Goal: Task Accomplishment & Management: Manage account settings

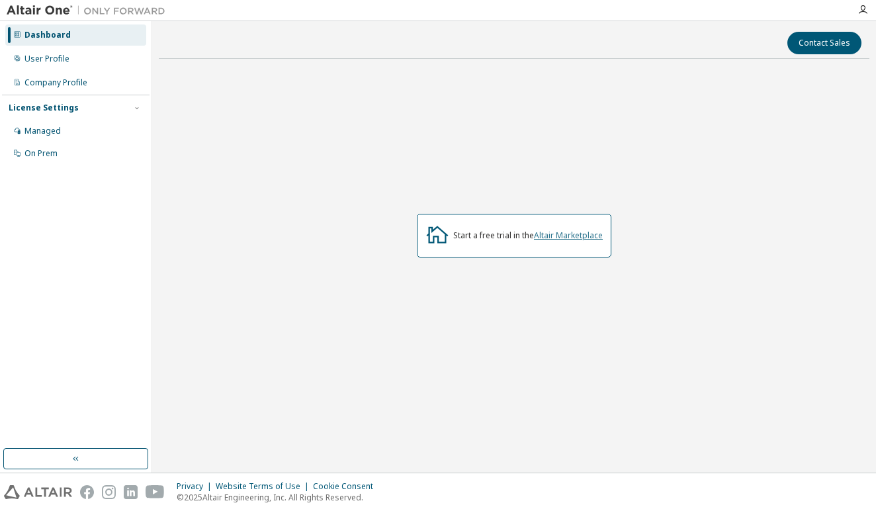
click at [569, 237] on link "Altair Marketplace" at bounding box center [568, 235] width 69 height 11
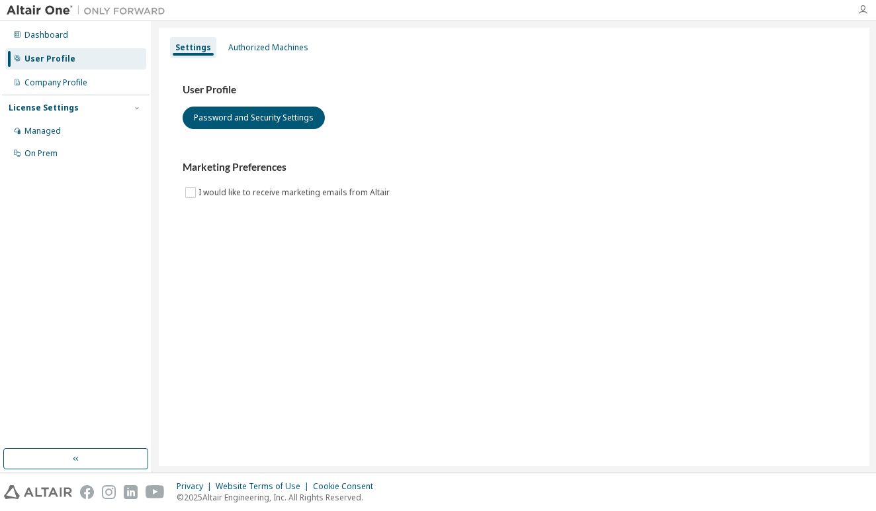
click at [862, 9] on icon "button" at bounding box center [862, 10] width 11 height 11
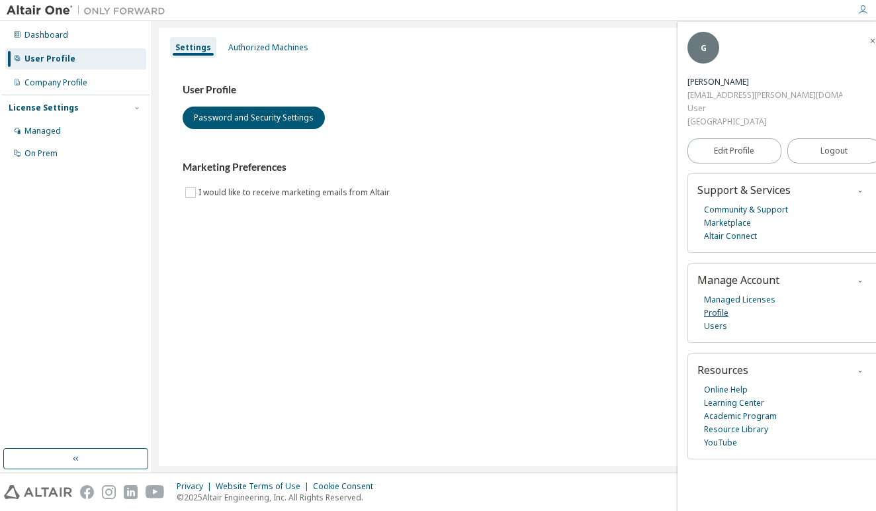
click at [723, 306] on link "Profile" at bounding box center [716, 312] width 24 height 13
click at [738, 146] on span "Edit Profile" at bounding box center [734, 151] width 40 height 11
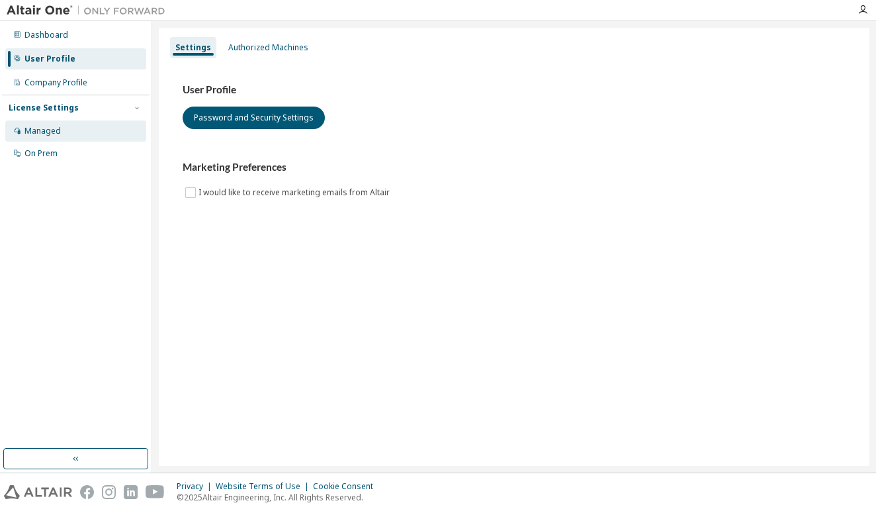
click at [45, 132] on div "Managed" at bounding box center [42, 131] width 36 height 11
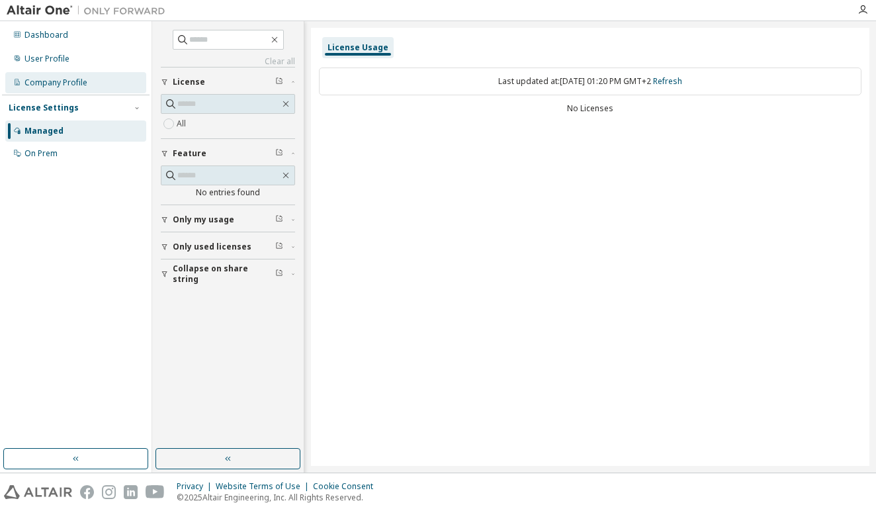
click at [39, 81] on div "Company Profile" at bounding box center [55, 82] width 63 height 11
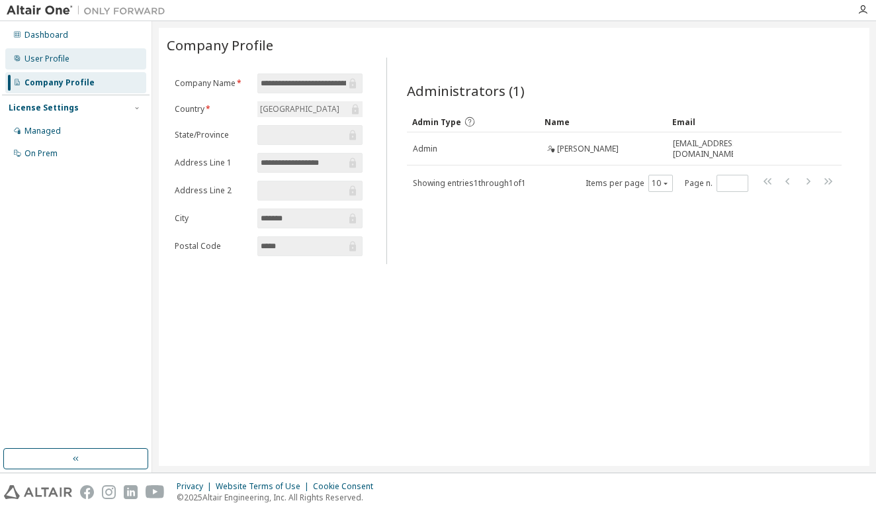
click at [53, 58] on div "User Profile" at bounding box center [46, 59] width 45 height 11
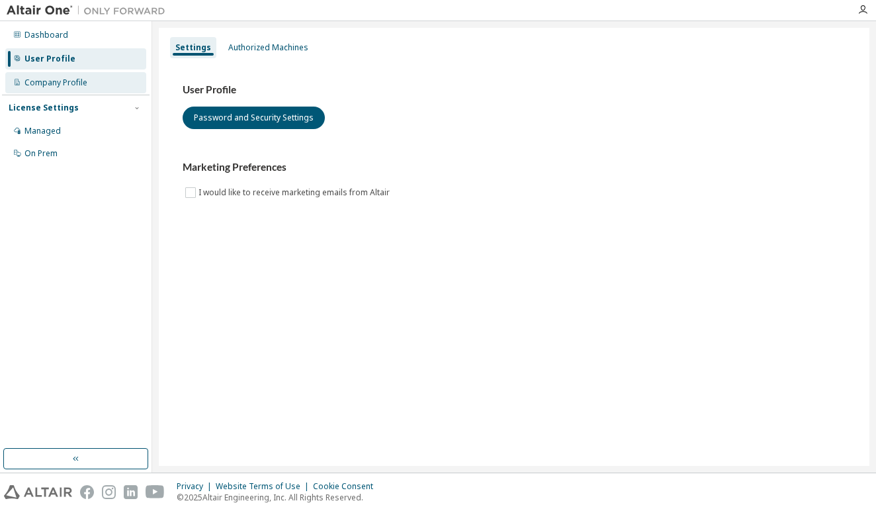
click at [61, 81] on div "Company Profile" at bounding box center [55, 82] width 63 height 11
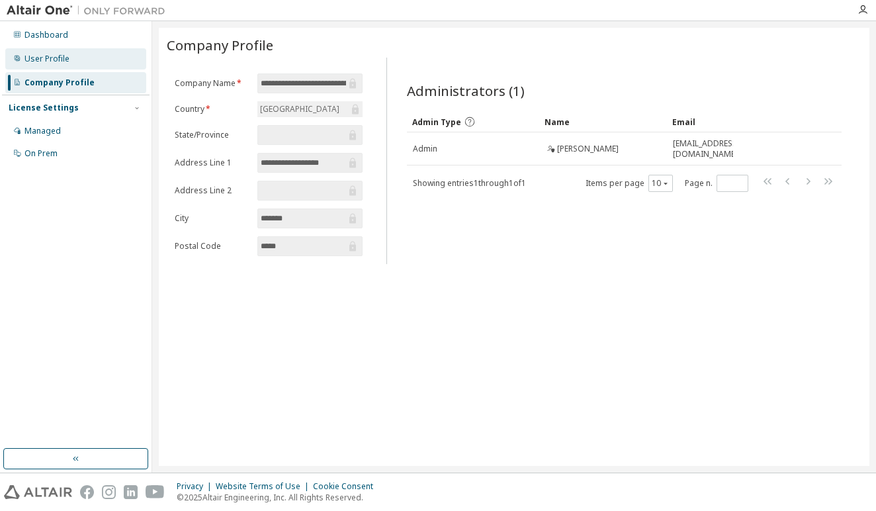
click at [71, 67] on div "User Profile" at bounding box center [75, 58] width 141 height 21
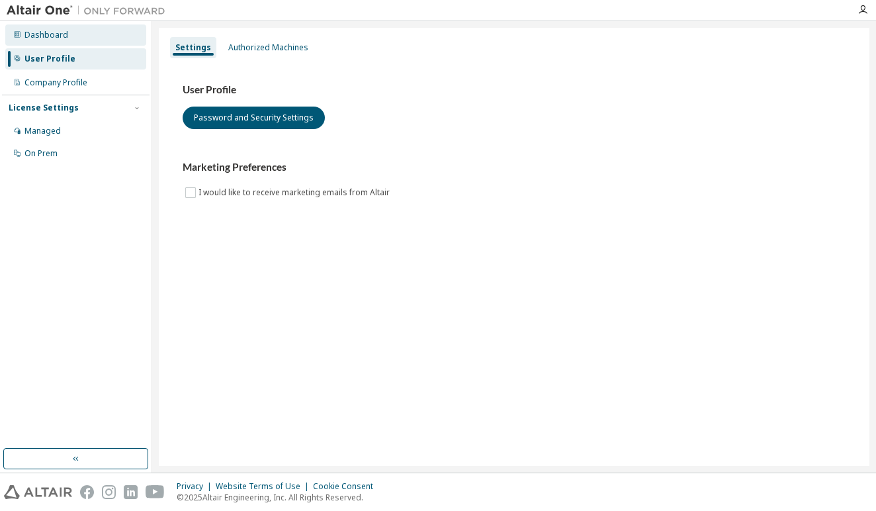
click at [54, 36] on div "Dashboard" at bounding box center [46, 35] width 44 height 11
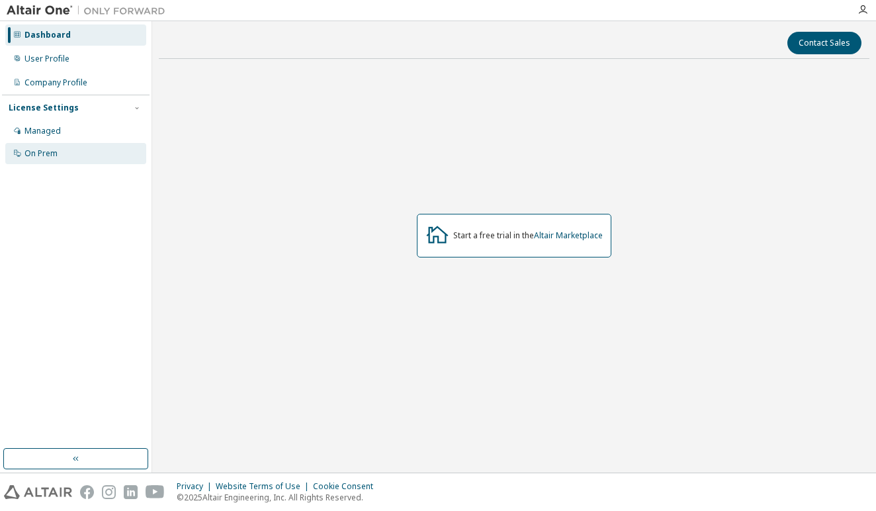
click at [80, 150] on div "On Prem" at bounding box center [75, 153] width 141 height 21
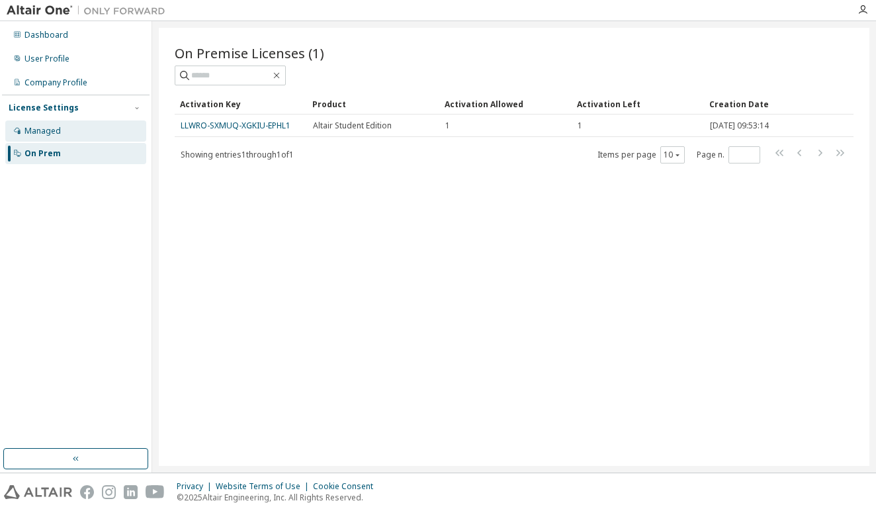
click at [71, 131] on div "Managed" at bounding box center [75, 130] width 141 height 21
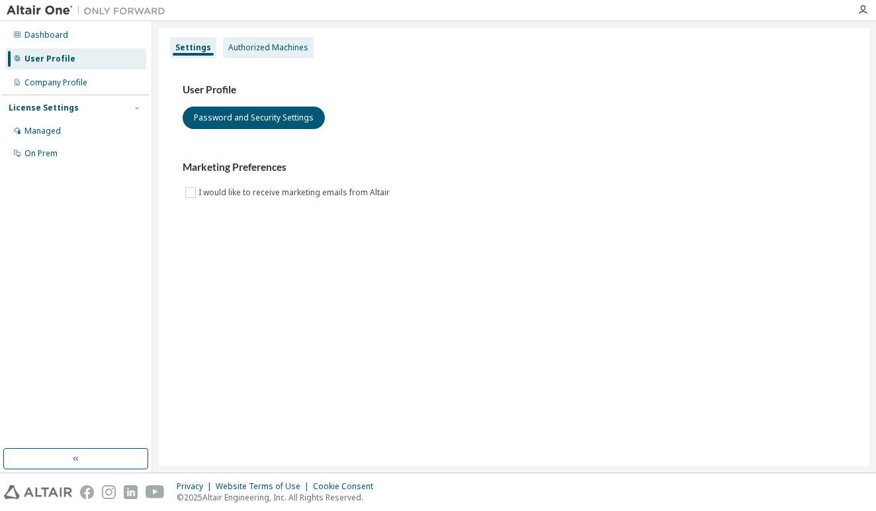
click at [280, 43] on div "Authorized Machines" at bounding box center [268, 47] width 80 height 11
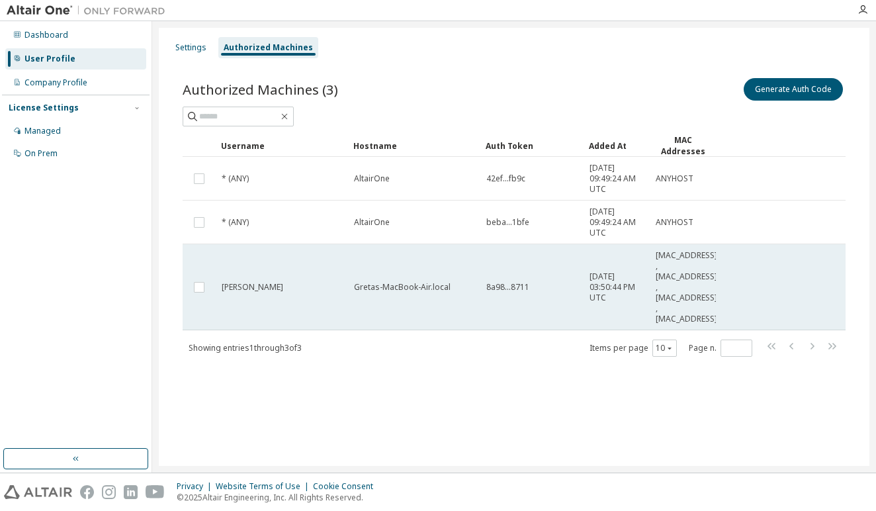
click at [243, 290] on span "[PERSON_NAME]" at bounding box center [253, 287] width 62 height 11
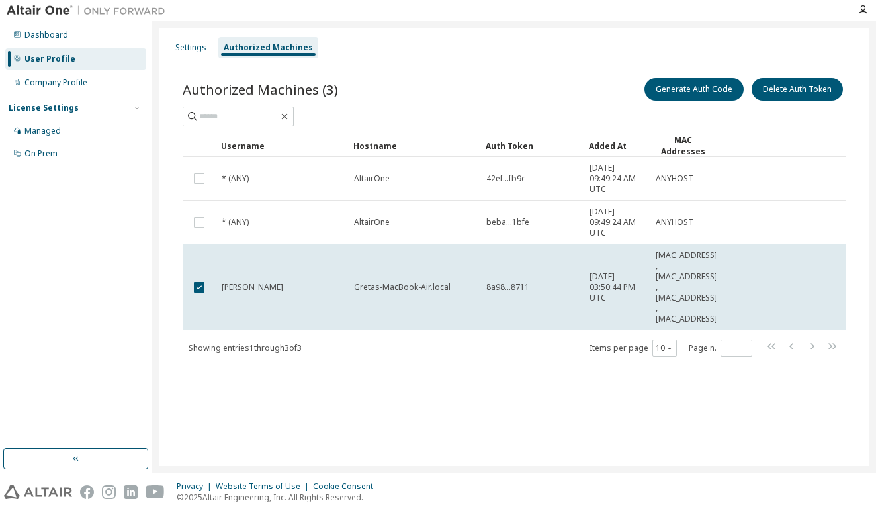
click at [243, 290] on span "[PERSON_NAME]" at bounding box center [253, 287] width 62 height 11
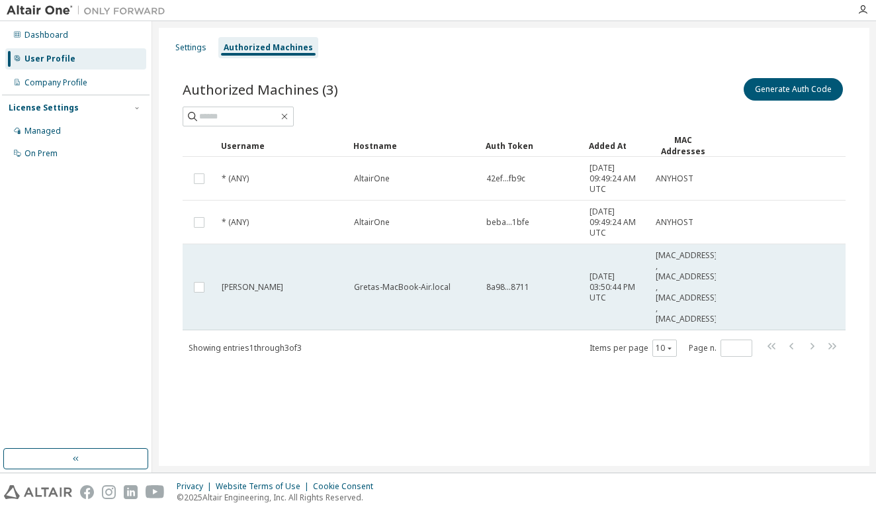
click at [244, 283] on span "gretaahl" at bounding box center [253, 287] width 62 height 11
click at [246, 289] on span "gretaahl" at bounding box center [253, 287] width 62 height 11
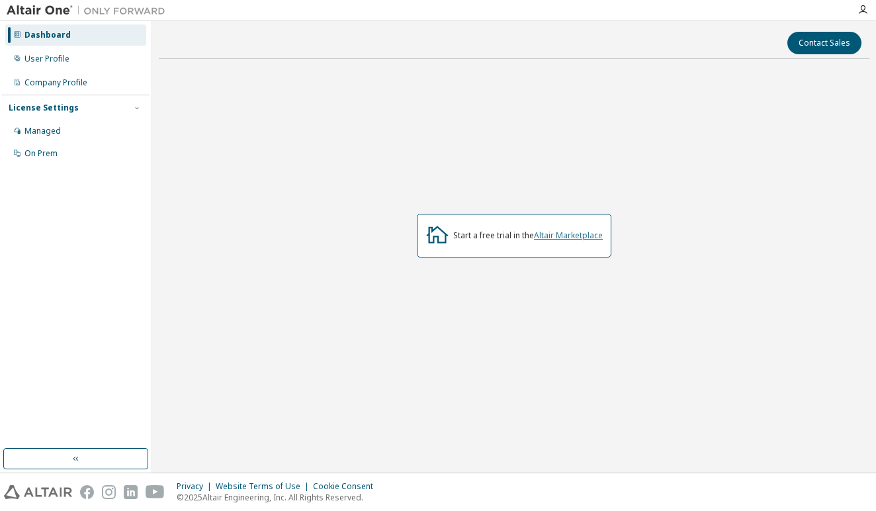
click at [567, 233] on link "Altair Marketplace" at bounding box center [568, 235] width 69 height 11
